Goal: Information Seeking & Learning: Check status

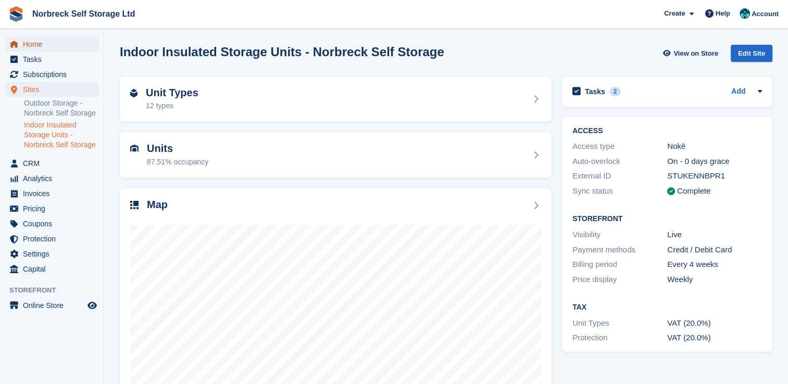
click at [42, 51] on span "Home" at bounding box center [54, 44] width 62 height 15
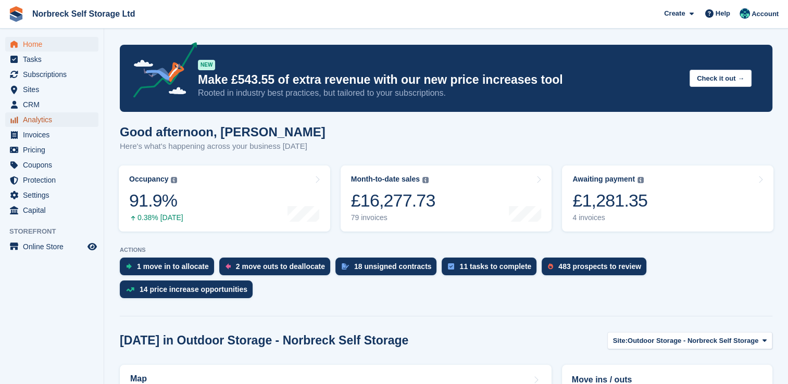
click at [46, 118] on span "Analytics" at bounding box center [54, 119] width 62 height 15
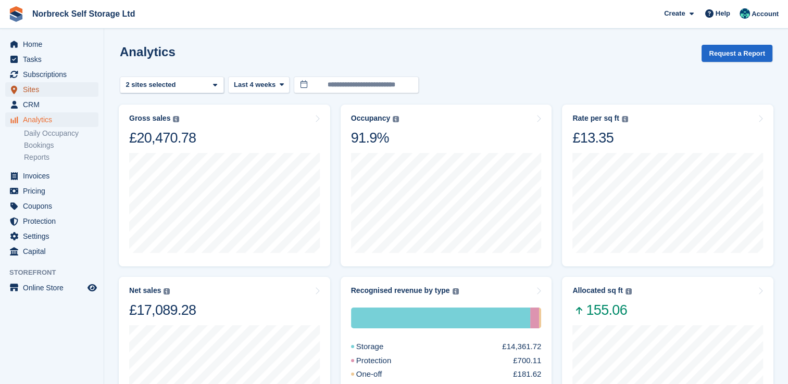
click at [46, 89] on span "Sites" at bounding box center [54, 89] width 62 height 15
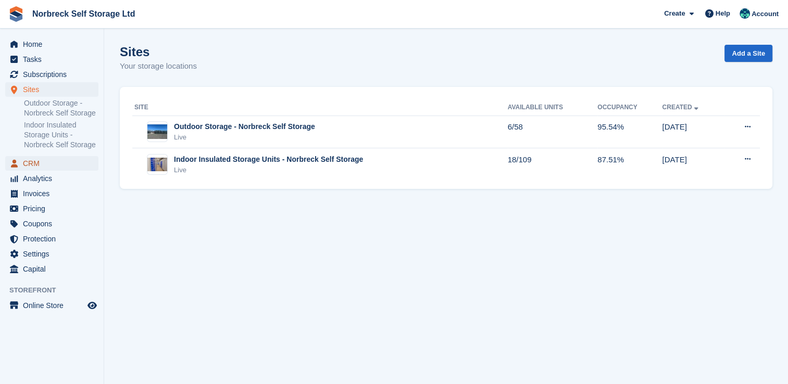
click at [27, 161] on span "CRM" at bounding box center [54, 163] width 62 height 15
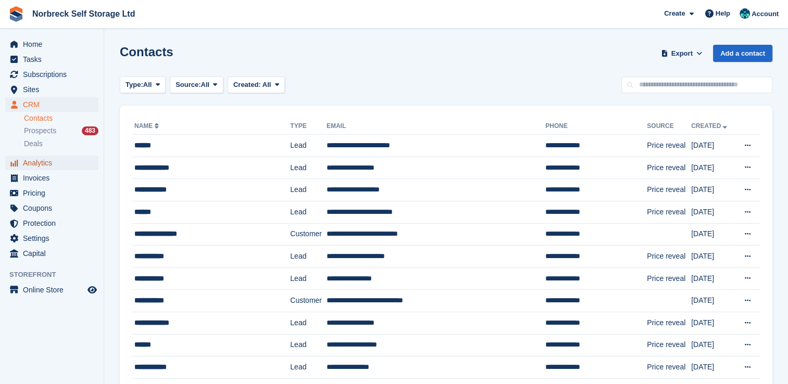
click at [46, 161] on span "Analytics" at bounding box center [54, 163] width 62 height 15
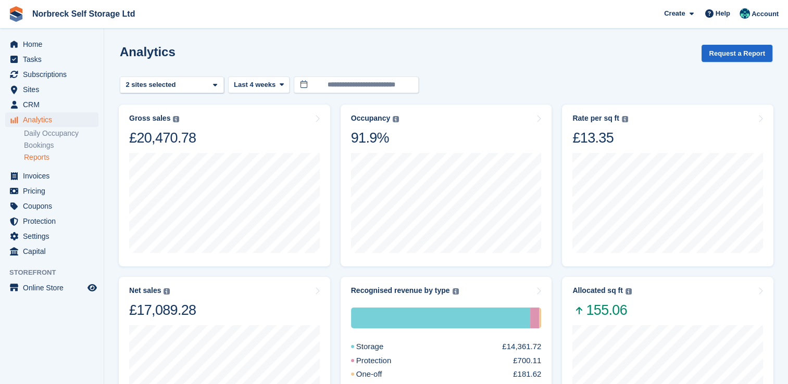
click at [44, 157] on link "Reports" at bounding box center [61, 158] width 74 height 10
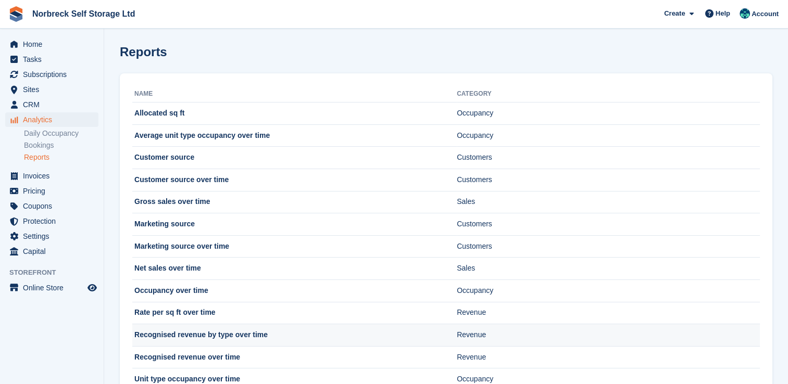
click at [273, 340] on td "Recognised revenue by type over time" at bounding box center [294, 335] width 324 height 22
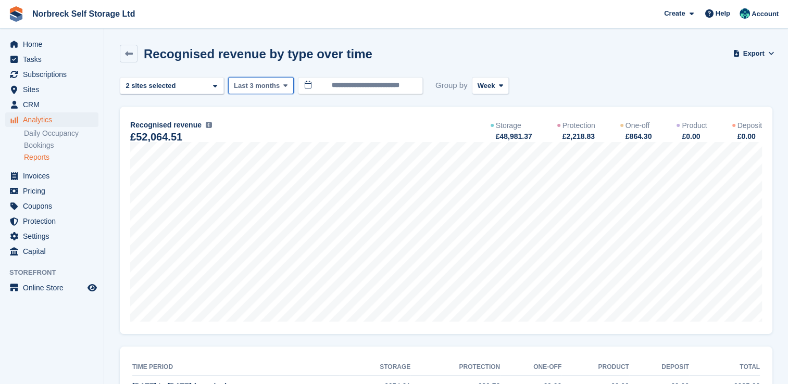
click at [284, 84] on icon at bounding box center [285, 85] width 4 height 7
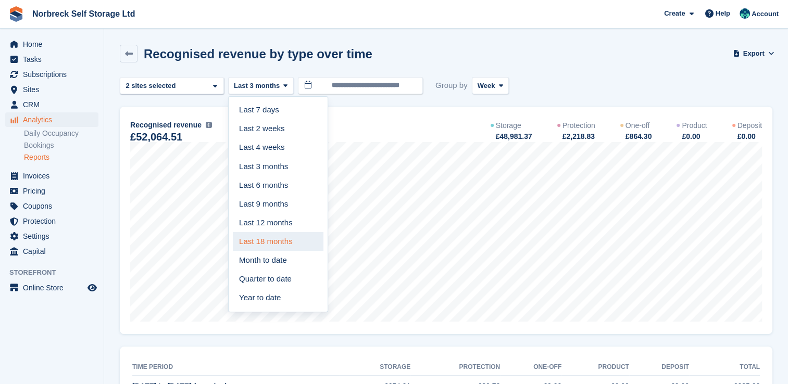
click at [271, 237] on link "Last 18 months" at bounding box center [278, 241] width 91 height 19
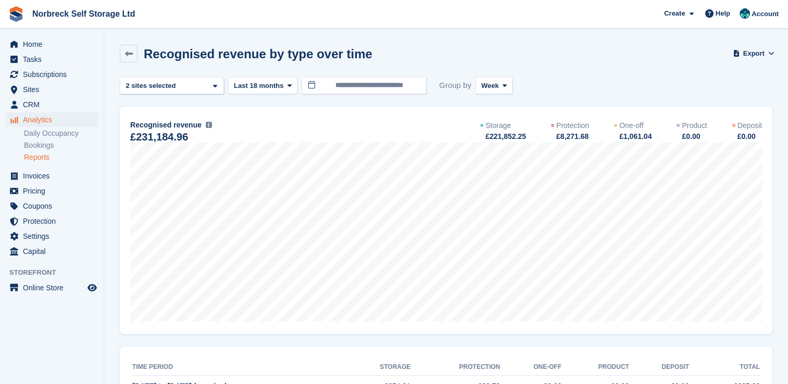
click at [32, 153] on link "Reports" at bounding box center [61, 158] width 74 height 10
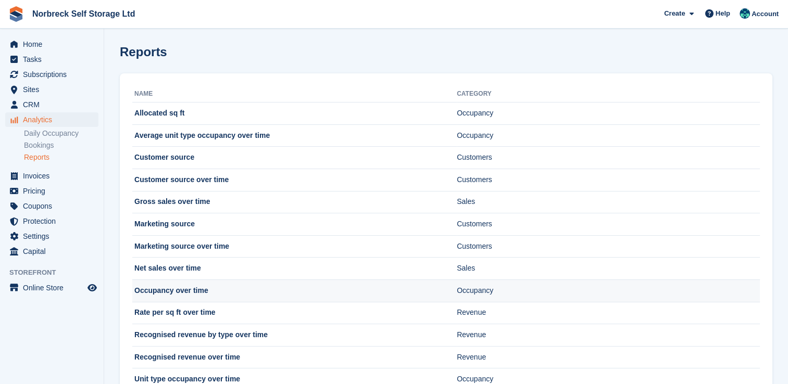
click at [229, 294] on td "Occupancy over time" at bounding box center [294, 291] width 324 height 22
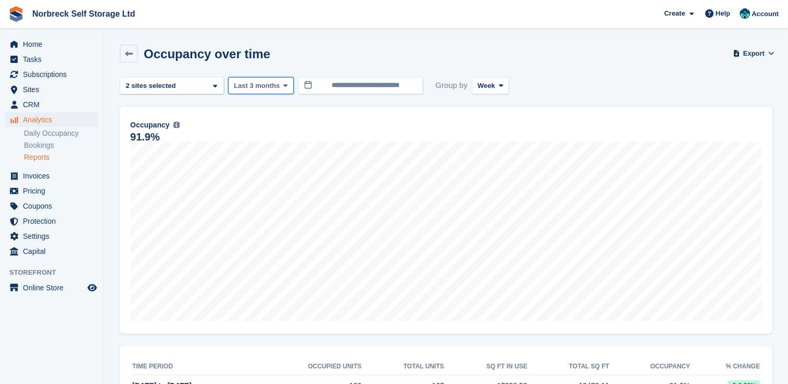
click at [283, 85] on icon at bounding box center [285, 85] width 4 height 7
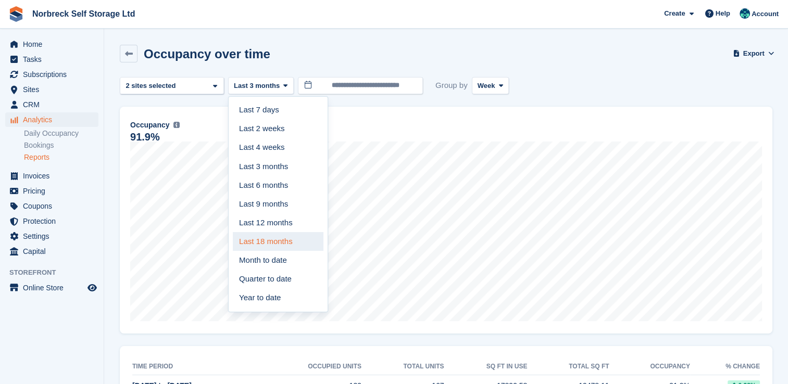
click at [299, 247] on link "Last 18 months" at bounding box center [278, 241] width 91 height 19
